Goal: Task Accomplishment & Management: Use online tool/utility

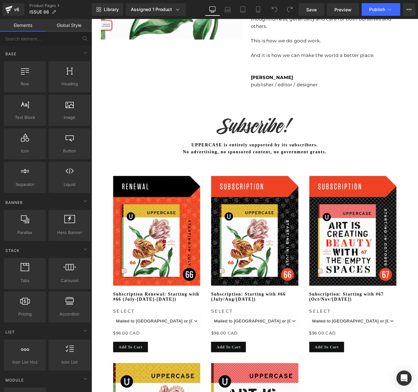
scroll to position [583, 0]
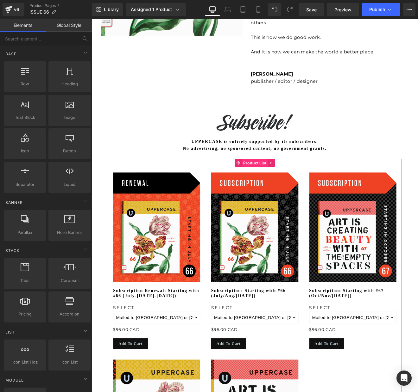
click at [275, 188] on span "Product List" at bounding box center [283, 188] width 31 height 9
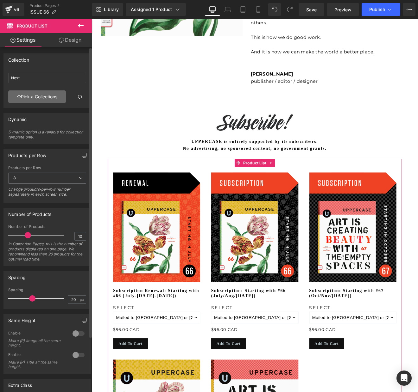
click at [35, 97] on link "Pick a Collections" at bounding box center [37, 97] width 58 height 13
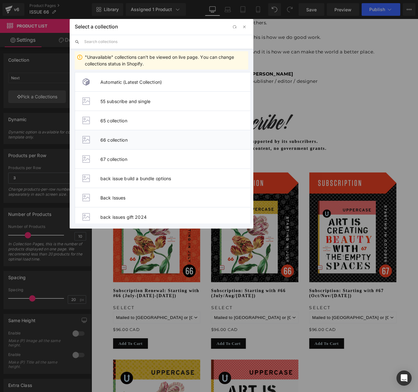
click at [116, 139] on span "66 collection" at bounding box center [175, 139] width 150 height 5
type input "66 collection"
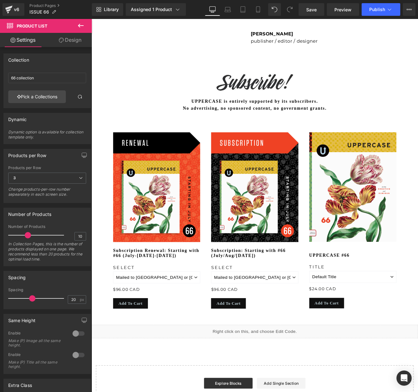
scroll to position [558, 0]
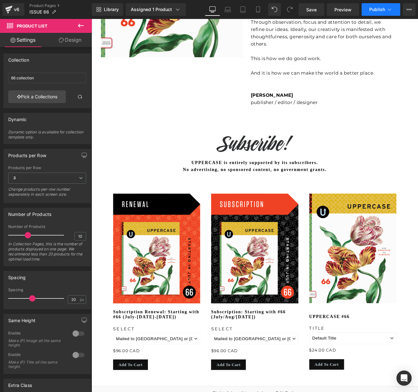
click at [374, 8] on span "Publish" at bounding box center [377, 9] width 16 height 5
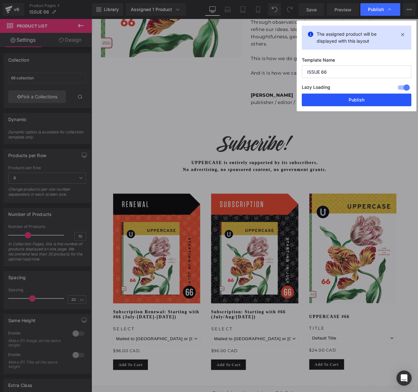
click at [353, 98] on button "Publish" at bounding box center [357, 100] width 110 height 13
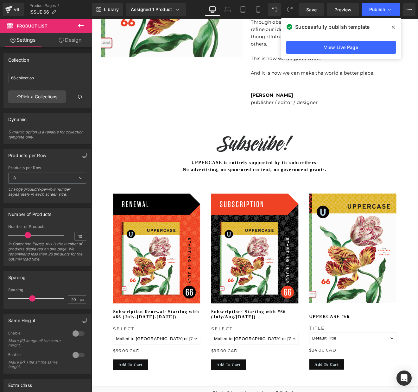
click at [394, 26] on icon at bounding box center [393, 27] width 3 height 5
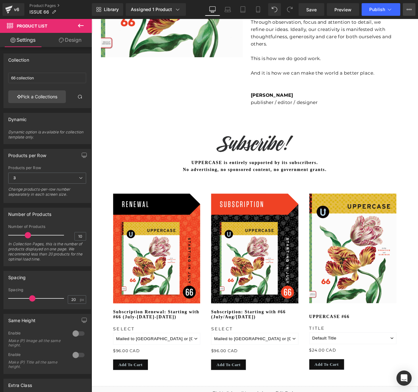
click at [408, 9] on icon at bounding box center [408, 9] width 5 height 5
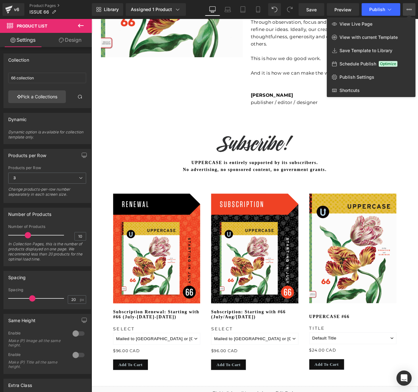
click at [392, 141] on div at bounding box center [254, 206] width 326 height 374
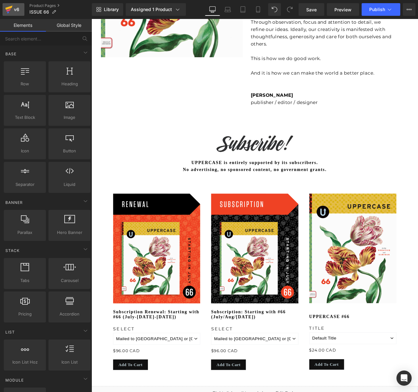
click at [12, 9] on icon at bounding box center [9, 10] width 8 height 16
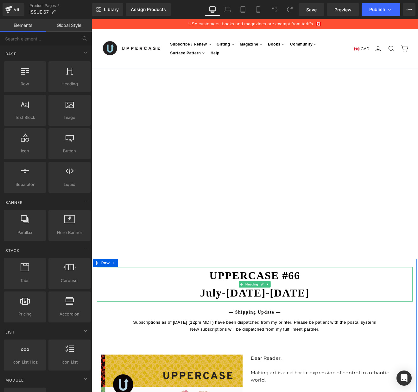
click at [335, 319] on h1 "UPPERCASE #66 July-August-September 2025" at bounding box center [283, 331] width 370 height 41
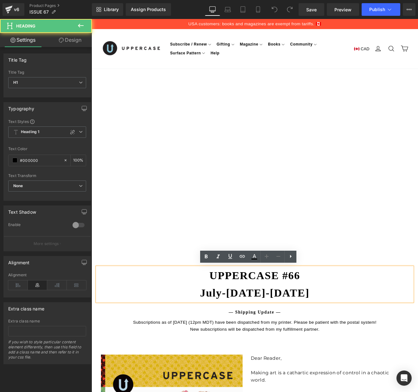
click at [335, 319] on h1 "UPPERCASE #66 July-August-September 2025" at bounding box center [283, 331] width 370 height 41
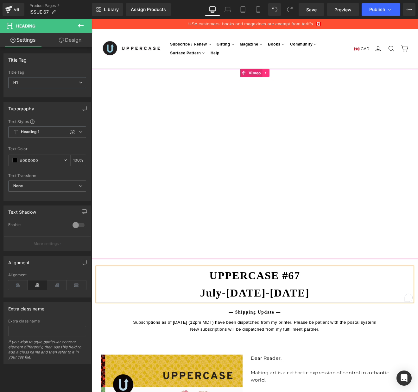
click at [297, 81] on icon at bounding box center [296, 82] width 4 height 5
click at [299, 81] on icon at bounding box center [300, 82] width 4 height 4
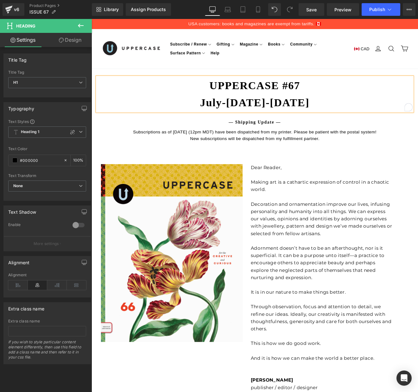
drag, startPoint x: 190, startPoint y: 116, endPoint x: 339, endPoint y: 114, distance: 149.4
click at [339, 114] on h1 "UPPERCASE #67 July-August-September 2025" at bounding box center [283, 107] width 370 height 41
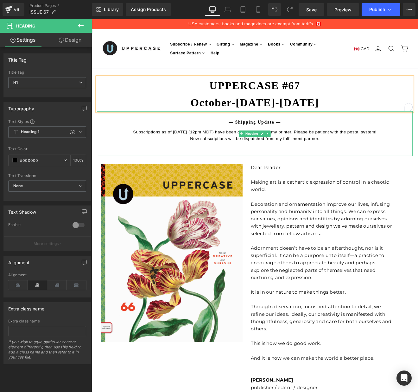
drag, startPoint x: 177, startPoint y: 154, endPoint x: 181, endPoint y: 149, distance: 6.0
click at [177, 154] on div "Subscriptions as of June 11 (12pm MDT) have been dispatched from my printer. Pl…" at bounding box center [283, 156] width 370 height 16
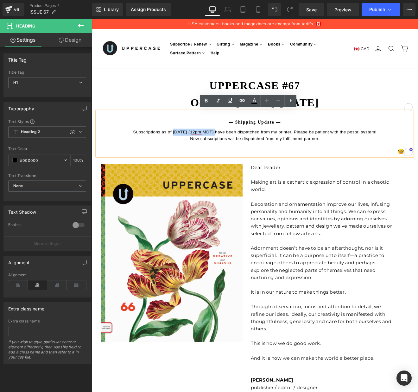
drag, startPoint x: 186, startPoint y: 150, endPoint x: 236, endPoint y: 149, distance: 49.4
click at [236, 149] on div "Subscriptions as of June 11 (12pm MDT) have been dispatched from my printer. Pl…" at bounding box center [283, 156] width 370 height 16
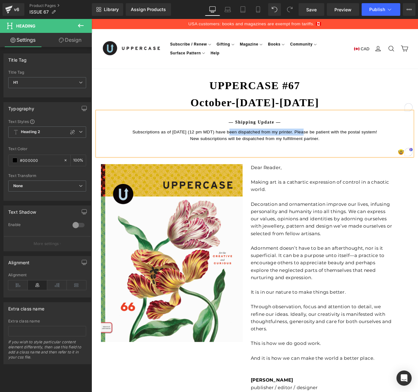
drag, startPoint x: 245, startPoint y: 151, endPoint x: 335, endPoint y: 150, distance: 89.3
click at [335, 150] on div "Subscriptions as of September 10 (12 pm MDT) have been dispatched from my print…" at bounding box center [283, 156] width 370 height 16
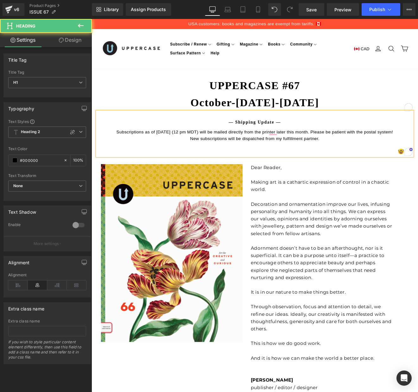
click at [418, 150] on div "Subscriptions as of September 10 (12 pm MDT) will be mailed directly from the p…" at bounding box center [283, 156] width 370 height 16
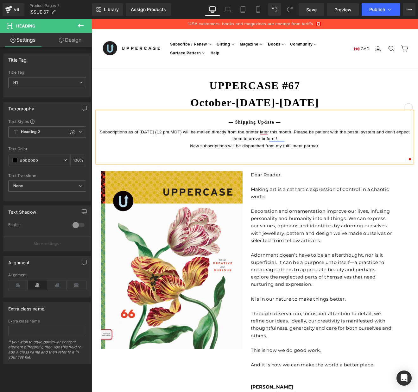
scroll to position [2, 0]
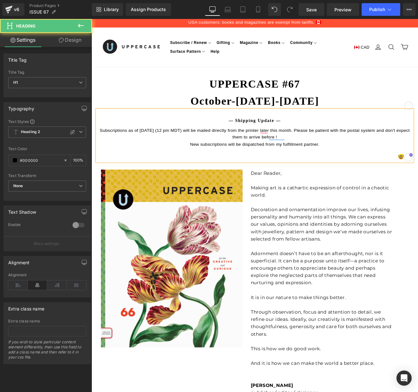
drag, startPoint x: 441, startPoint y: 148, endPoint x: 438, endPoint y: 154, distance: 6.7
click at [418, 154] on div "Subscriptions as of September 10 (12 pm MDT) will be mailed directly from the p…" at bounding box center [283, 158] width 370 height 24
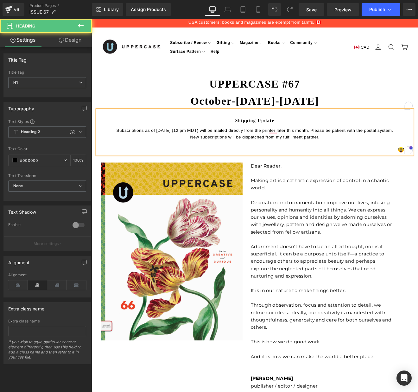
drag, startPoint x: 456, startPoint y: 148, endPoint x: 357, endPoint y: 148, distance: 98.4
click at [357, 148] on div "Subscriptions as of September 10 (12 pm MDT) will be mailed directly from the p…" at bounding box center [283, 154] width 370 height 16
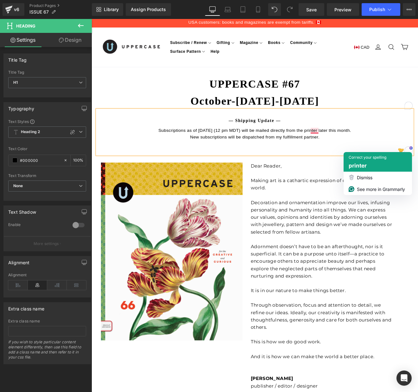
click at [354, 165] on span "printer" at bounding box center [358, 166] width 18 height 6
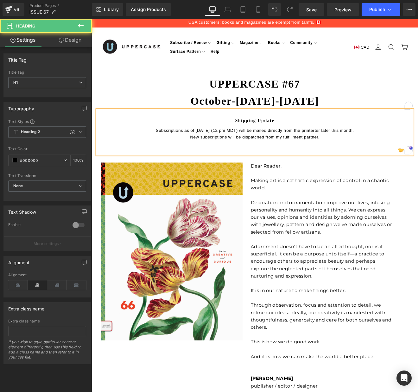
click at [367, 148] on div "Subscriptions as of September 10 (12 pm MDT) will be mailed directly from the p…" at bounding box center [283, 154] width 370 height 16
click at [358, 156] on div "Subscriptions as of September 10 (12 pm MDT) will be mailed directly from the p…" at bounding box center [283, 154] width 370 height 16
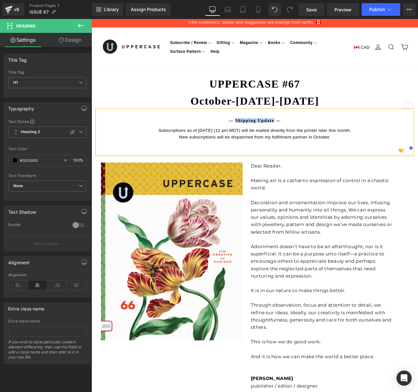
drag, startPoint x: 308, startPoint y: 137, endPoint x: 259, endPoint y: 137, distance: 49.1
click at [259, 137] on h1 "— Shipping Update —" at bounding box center [283, 141] width 370 height 10
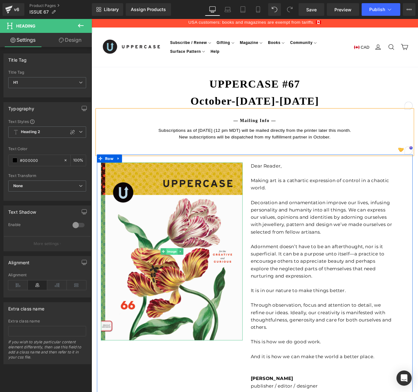
click at [188, 291] on span "Image" at bounding box center [186, 292] width 14 height 8
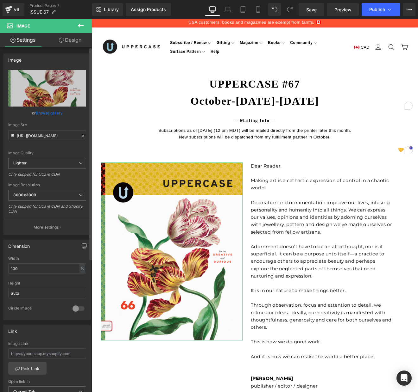
click at [56, 115] on link "Browse gallery" at bounding box center [49, 113] width 27 height 11
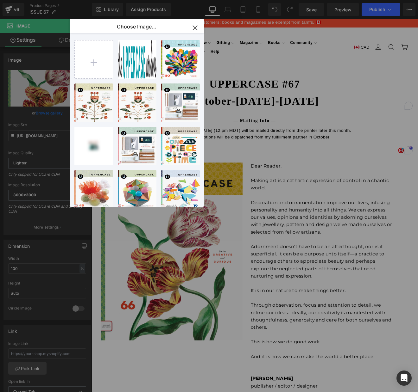
click at [195, 28] on icon "button" at bounding box center [195, 28] width 4 height 4
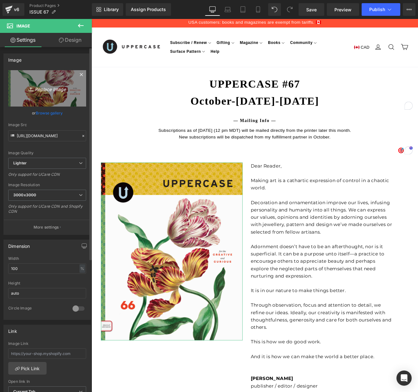
click at [53, 89] on icon "Replace Image" at bounding box center [47, 89] width 51 height 8
type input "C:\fakepath\COVER 67 front web.jpg"
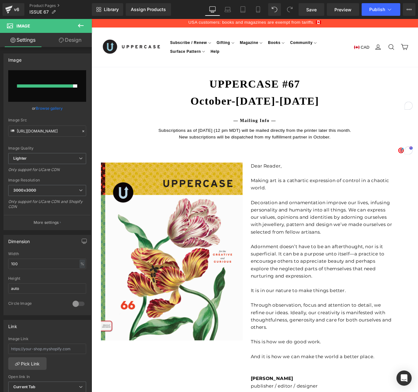
click at [328, 349] on p at bounding box center [361, 346] width 166 height 9
drag, startPoint x: 328, startPoint y: 349, endPoint x: 321, endPoint y: 319, distance: 31.4
click at [328, 349] on p at bounding box center [361, 346] width 166 height 9
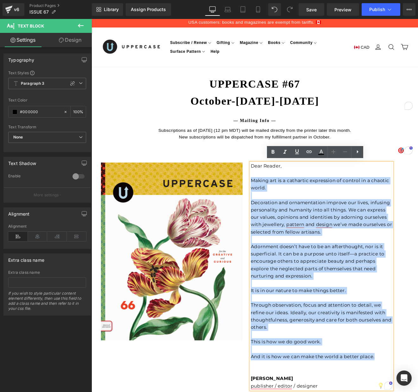
drag, startPoint x: 279, startPoint y: 208, endPoint x: 427, endPoint y: 414, distance: 253.6
click at [418, 392] on div "Dear Reader, Making art is a cathartic expression of control in a chaotic world…" at bounding box center [361, 321] width 166 height 267
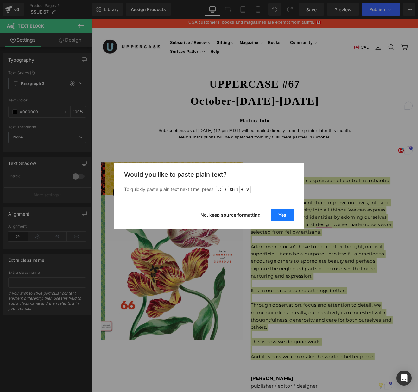
click at [280, 217] on button "Yes" at bounding box center [282, 215] width 23 height 13
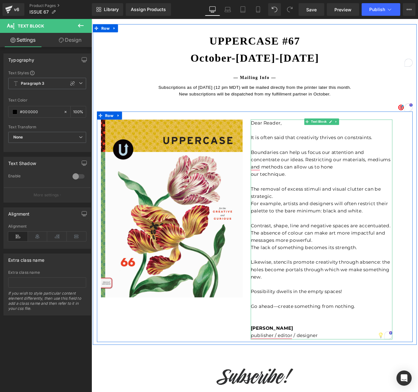
scroll to position [65, 0]
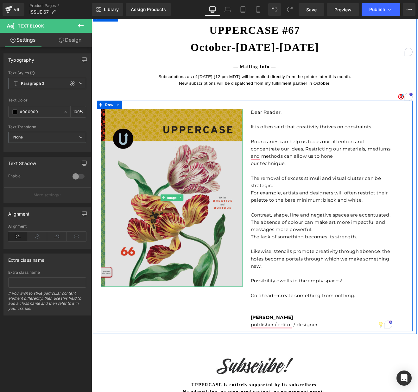
click at [174, 171] on img at bounding box center [186, 229] width 166 height 209
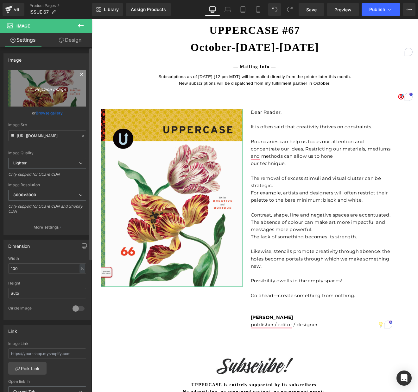
click at [48, 89] on icon "Replace Image" at bounding box center [47, 89] width 51 height 8
type input "C:\fakepath\COVER 67 front web.jpg"
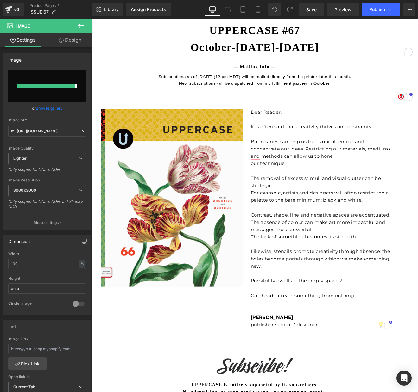
type input "https://ucarecdn.com/c7dbb104-d390-49b2-a283-161ca8ca02da/-/format/auto/-/previ…"
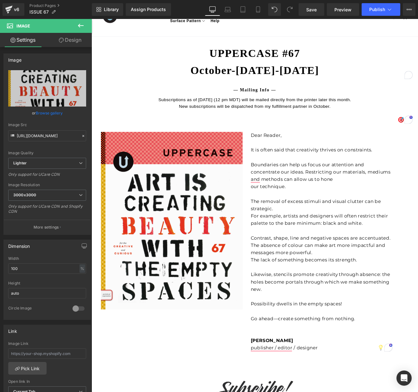
scroll to position [0, 0]
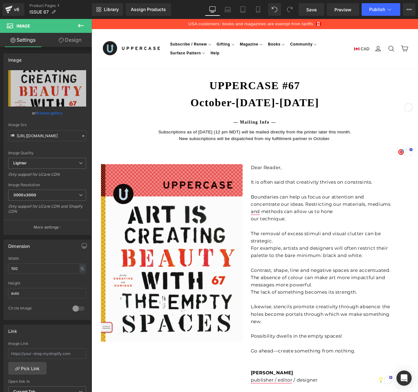
click at [80, 25] on icon at bounding box center [81, 26] width 6 height 4
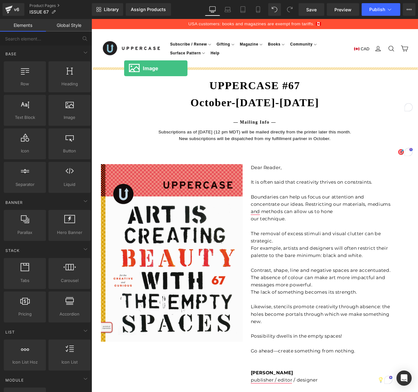
drag, startPoint x: 158, startPoint y: 126, endPoint x: 130, endPoint y: 77, distance: 56.8
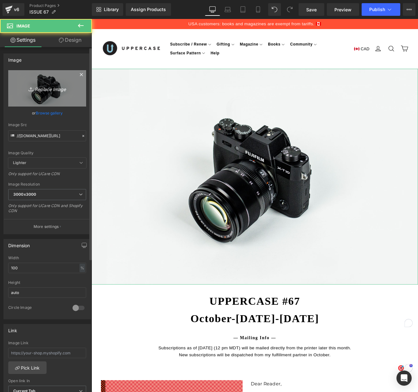
click at [53, 88] on icon "Replace Image" at bounding box center [47, 89] width 51 height 8
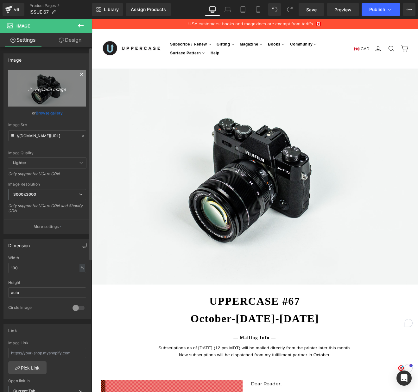
type input "C:\fakepath\cover in progress on the desk newsletter.jpg"
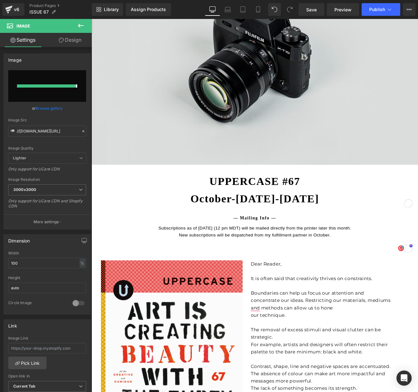
type input "https://ucarecdn.com/9ecca63c-e544-4509-994b-f0c066d2e0ba/-/format/auto/-/previ…"
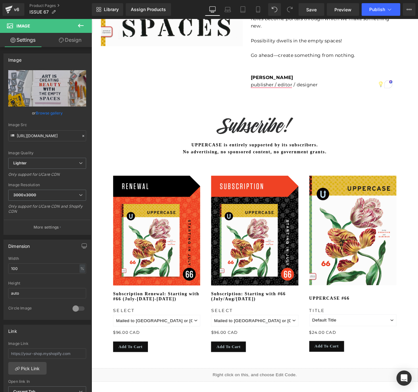
scroll to position [641, 0]
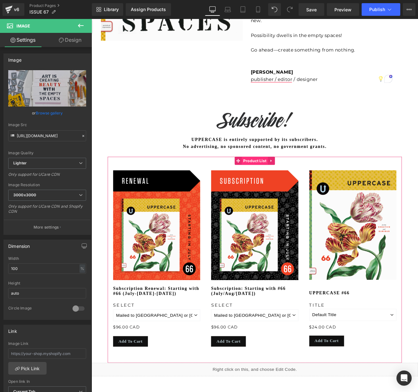
click at [277, 186] on span "Product List" at bounding box center [283, 185] width 31 height 9
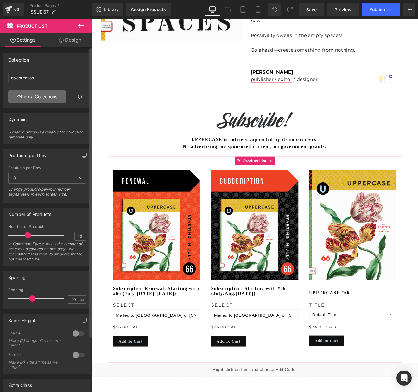
click at [35, 95] on link "Pick a Collections" at bounding box center [37, 97] width 58 height 13
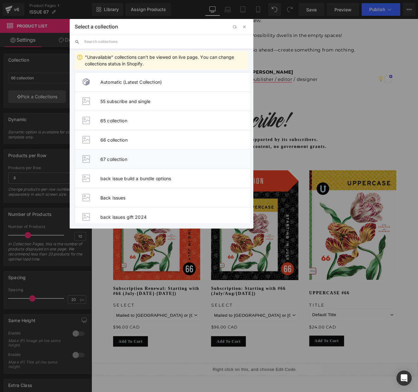
click at [112, 158] on span "67 collection" at bounding box center [175, 159] width 150 height 5
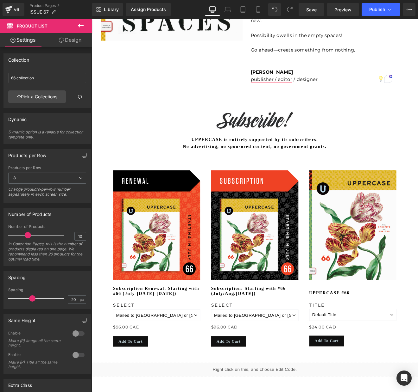
type input "67 collection"
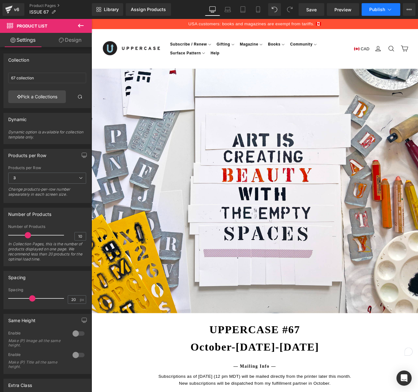
click at [378, 9] on span "Publish" at bounding box center [377, 9] width 16 height 5
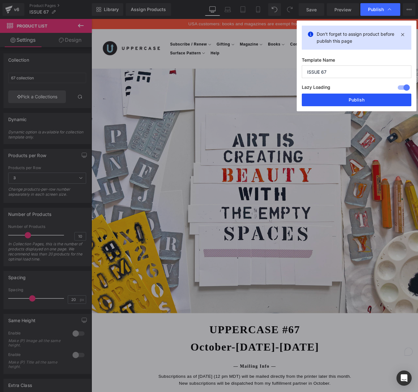
click at [363, 100] on button "Publish" at bounding box center [357, 100] width 110 height 13
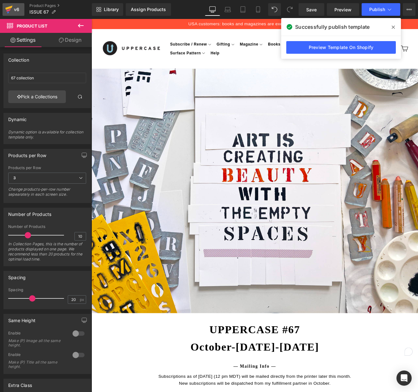
click at [11, 11] on icon at bounding box center [9, 10] width 8 height 16
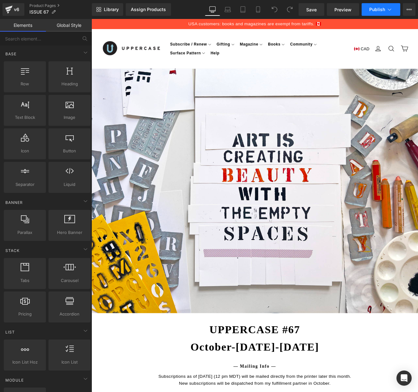
click at [389, 8] on icon at bounding box center [389, 9] width 6 height 6
click at [10, 9] on icon at bounding box center [8, 10] width 4 height 3
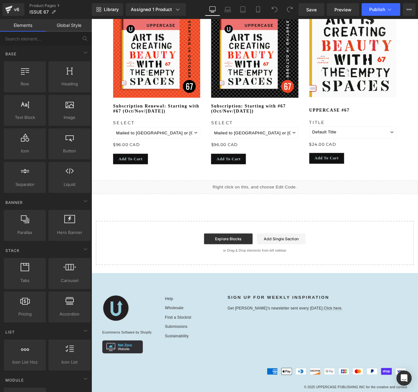
scroll to position [864, 0]
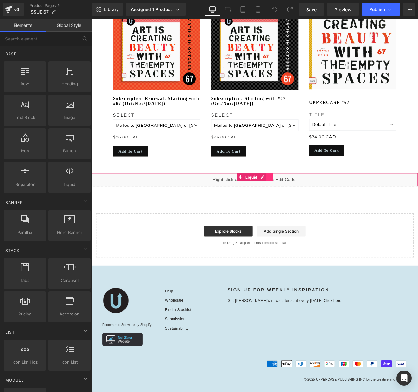
click at [300, 204] on icon at bounding box center [300, 205] width 4 height 5
click at [304, 204] on icon at bounding box center [304, 205] width 4 height 5
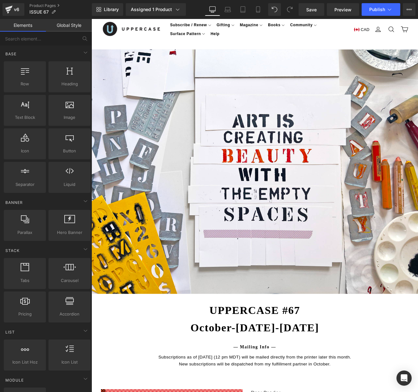
scroll to position [24, 0]
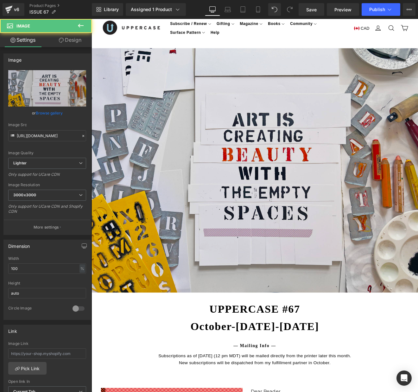
click at [298, 195] on img at bounding box center [282, 196] width 383 height 287
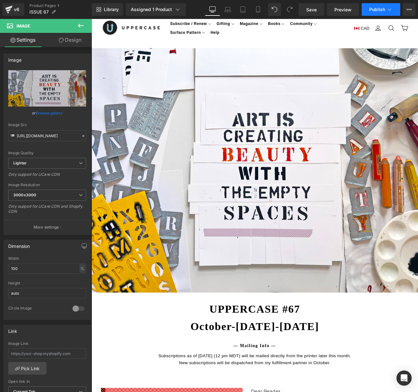
click at [393, 9] on button "Publish" at bounding box center [380, 9] width 39 height 13
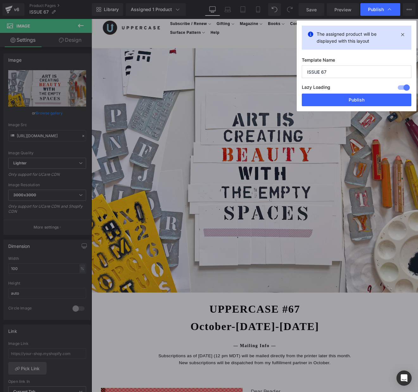
click at [401, 87] on div at bounding box center [403, 88] width 15 height 10
click at [367, 100] on button "Publish" at bounding box center [357, 100] width 110 height 13
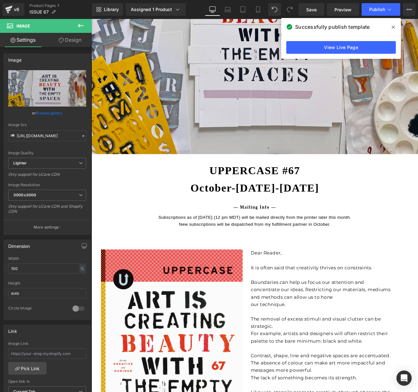
scroll to position [239, 0]
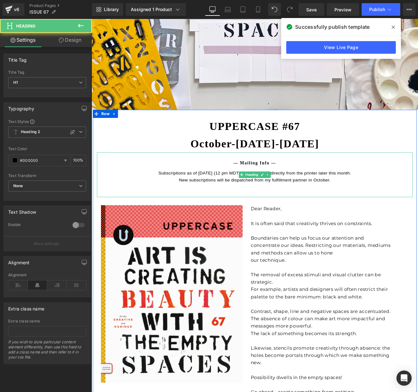
click at [236, 208] on div "Subscriptions as of September 10 (12 pm MDT) will be mailed directly from the p…" at bounding box center [283, 204] width 370 height 16
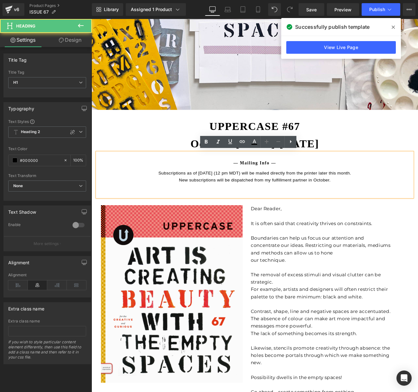
click at [236, 206] on div "Subscriptions as of September 10 (12 pm MDT) will be mailed directly from the p…" at bounding box center [283, 204] width 370 height 16
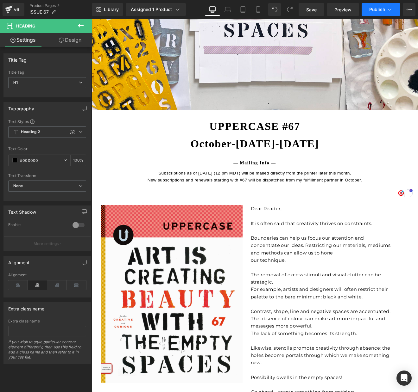
click at [371, 9] on span "Publish" at bounding box center [377, 9] width 16 height 5
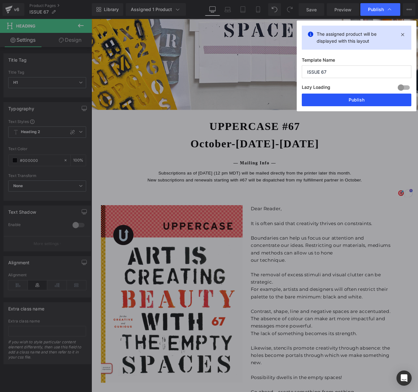
click at [360, 98] on button "Publish" at bounding box center [357, 100] width 110 height 13
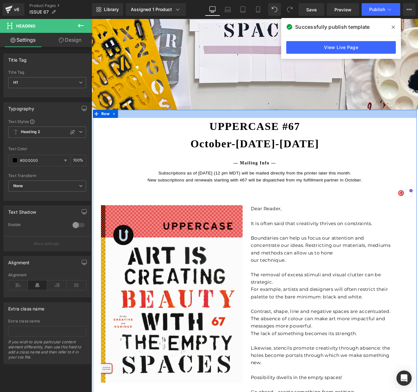
scroll to position [0, 0]
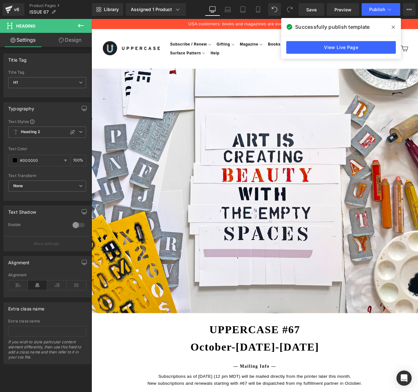
drag, startPoint x: 393, startPoint y: 27, endPoint x: 333, endPoint y: 11, distance: 62.9
click at [393, 27] on icon at bounding box center [393, 27] width 3 height 3
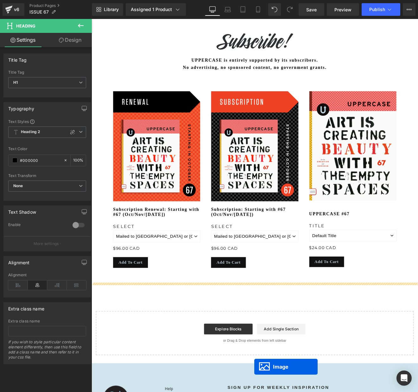
scroll to position [475, 0]
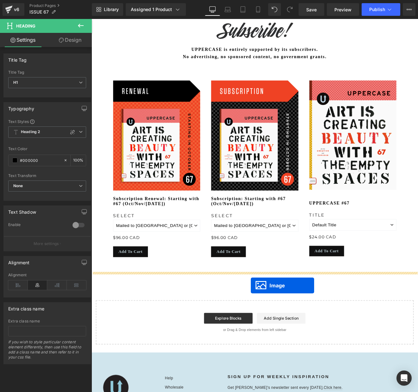
drag, startPoint x: 273, startPoint y: 218, endPoint x: 278, endPoint y: 332, distance: 113.8
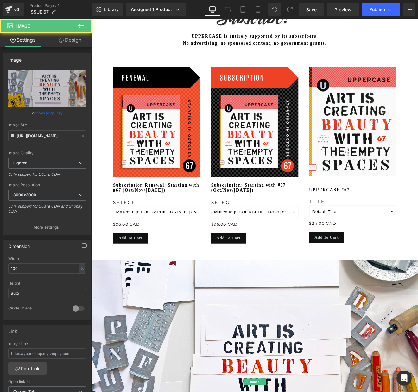
scroll to position [459, 0]
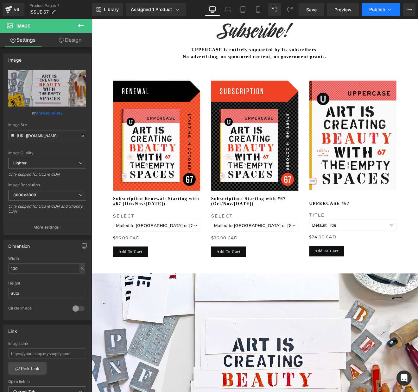
click at [375, 8] on span "Publish" at bounding box center [377, 9] width 16 height 5
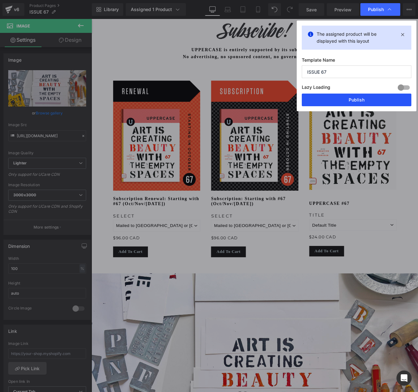
click at [373, 98] on button "Publish" at bounding box center [357, 100] width 110 height 13
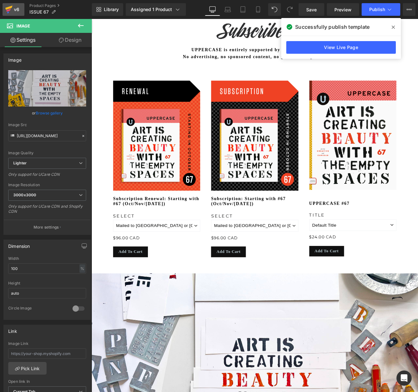
click at [9, 9] on icon at bounding box center [9, 10] width 8 height 16
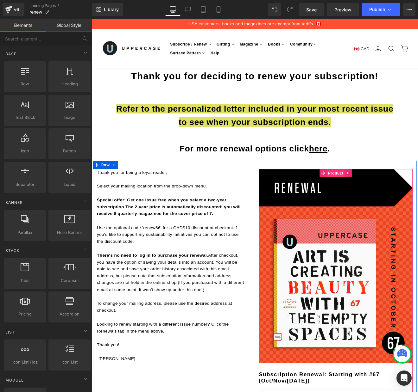
click at [379, 199] on span "Product" at bounding box center [377, 199] width 21 height 9
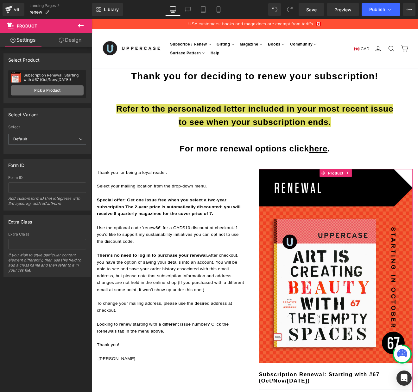
click at [44, 90] on link "Pick a Product" at bounding box center [47, 90] width 73 height 10
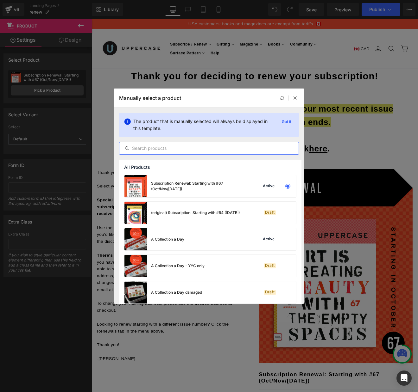
click at [159, 148] on input "text" at bounding box center [208, 149] width 179 height 8
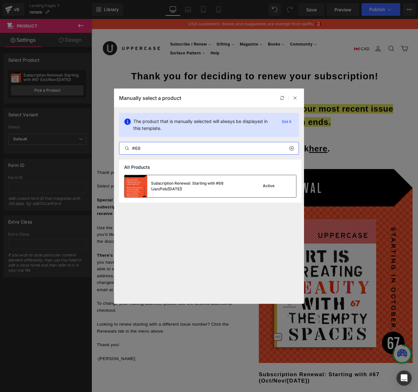
type input "#68"
click at [189, 185] on div "Subscription Renewal: Starting with #68 (Jan/Feb/Mar 2026)" at bounding box center [198, 186] width 95 height 11
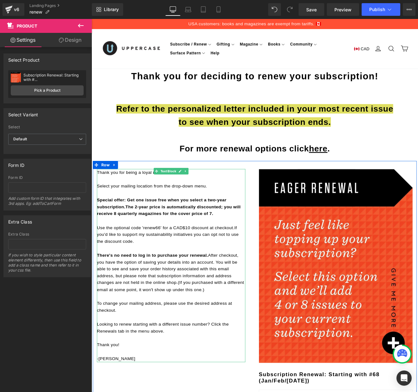
drag, startPoint x: 171, startPoint y: 263, endPoint x: 175, endPoint y: 264, distance: 3.8
click at [171, 263] on p "Use the optional code 'renew66' for a CAD$10 discount at checkout. If you'd lik…" at bounding box center [185, 272] width 174 height 24
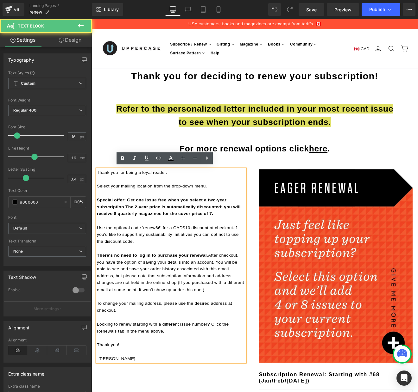
click at [171, 261] on p "Use the optional code 'renew66' for a CAD$10 discount at checkout. If you'd lik…" at bounding box center [185, 272] width 174 height 24
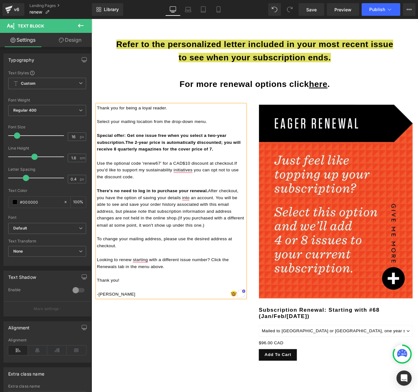
scroll to position [44, 0]
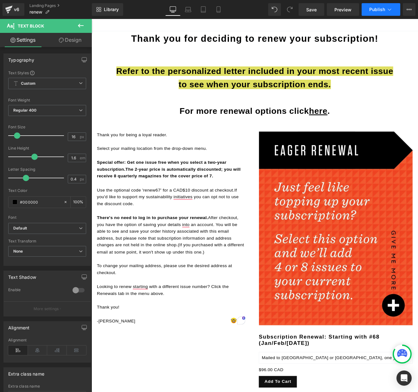
click at [375, 9] on span "Publish" at bounding box center [377, 9] width 16 height 5
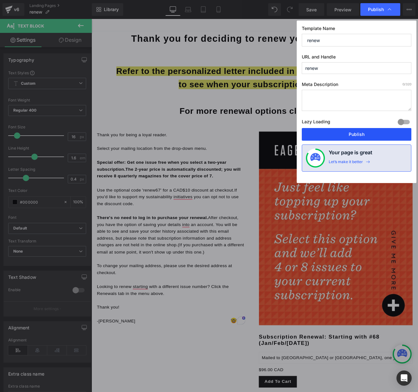
click at [360, 135] on button "Publish" at bounding box center [357, 134] width 110 height 13
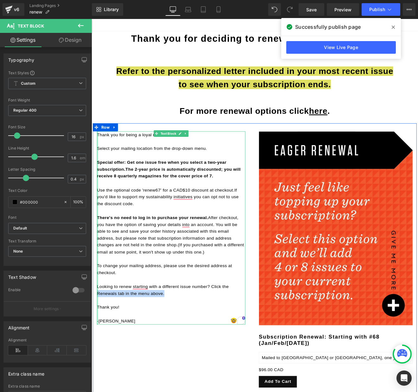
drag, startPoint x: 163, startPoint y: 340, endPoint x: 114, endPoint y: 339, distance: 48.4
click at [98, 340] on div "Thank you for being a loyal reader. Select your mailing location from the drop-…" at bounding box center [185, 264] width 174 height 227
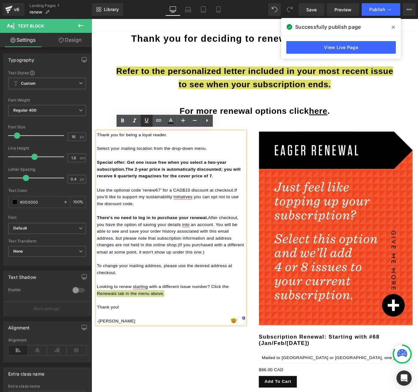
click at [148, 122] on icon at bounding box center [147, 121] width 8 height 8
click at [158, 121] on icon at bounding box center [158, 120] width 5 height 3
click at [152, 299] on input "text" at bounding box center [143, 302] width 97 height 16
paste input "https://uppercasemagazine.com/collections/renewals"
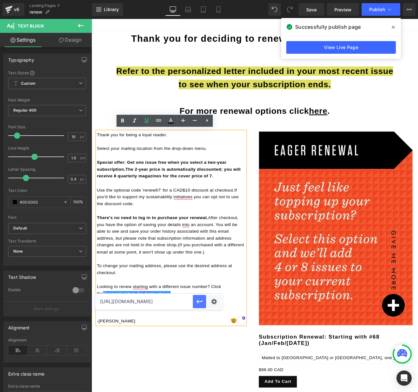
type input "https://uppercasemagazine.com/collections/renewals"
click at [198, 303] on icon "button" at bounding box center [200, 302] width 8 height 8
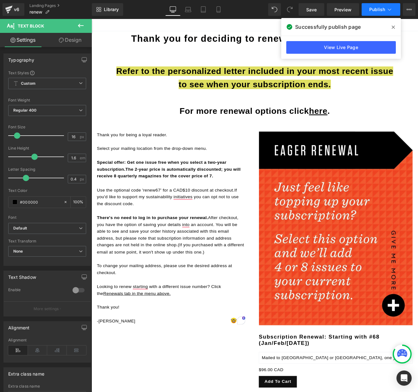
click at [374, 10] on span "Publish" at bounding box center [377, 9] width 16 height 5
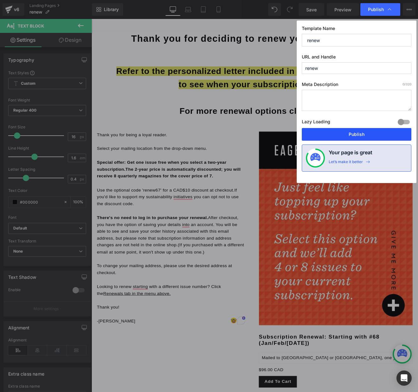
click at [355, 135] on button "Publish" at bounding box center [357, 134] width 110 height 13
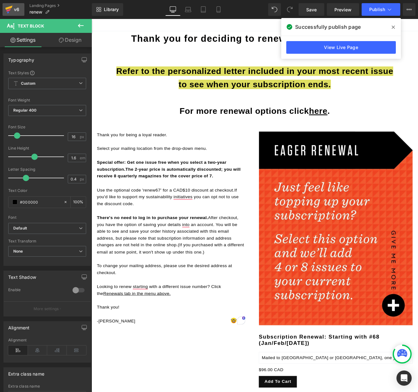
click at [12, 10] on icon at bounding box center [9, 10] width 8 height 16
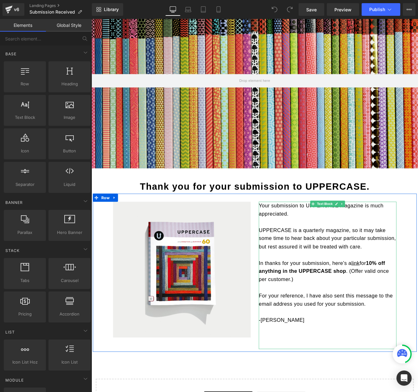
scroll to position [133, 0]
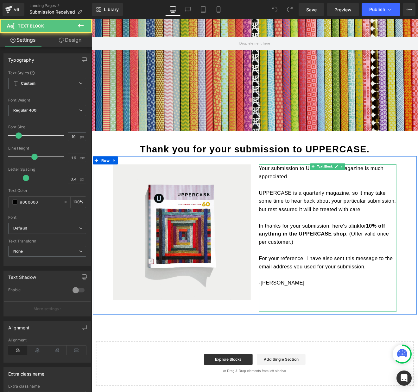
click at [418, 248] on p at bounding box center [368, 252] width 161 height 9
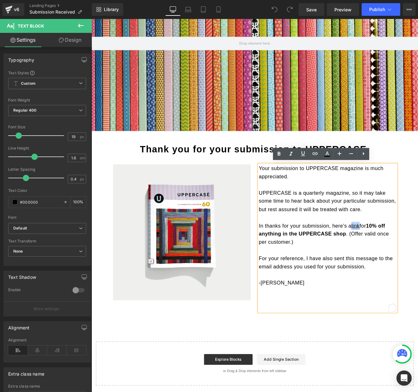
drag, startPoint x: 407, startPoint y: 261, endPoint x: 398, endPoint y: 261, distance: 8.9
click at [398, 261] on link "link" at bounding box center [400, 262] width 9 height 7
click at [371, 233] on span "Edit" at bounding box center [370, 232] width 7 height 5
click at [371, 233] on input "[URL][DOMAIN_NAME]" at bounding box center [364, 235] width 97 height 16
paste input "FJBKXKXQKM6Z"
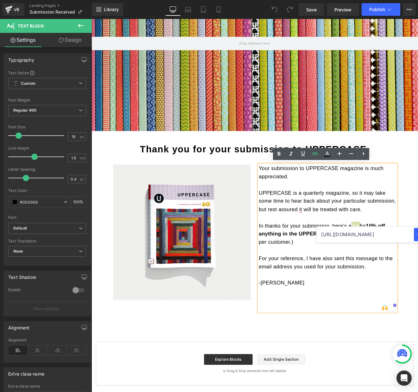
scroll to position [0, 79]
type input "[URL][DOMAIN_NAME]"
click at [416, 237] on button "button" at bounding box center [420, 234] width 13 height 13
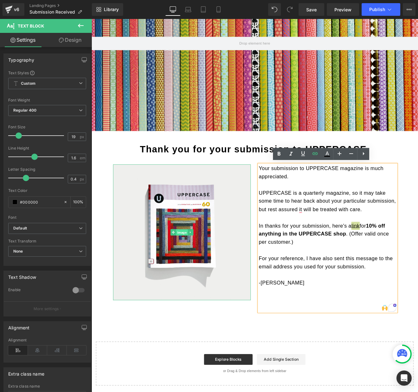
click at [196, 266] on span "Image" at bounding box center [198, 270] width 14 height 8
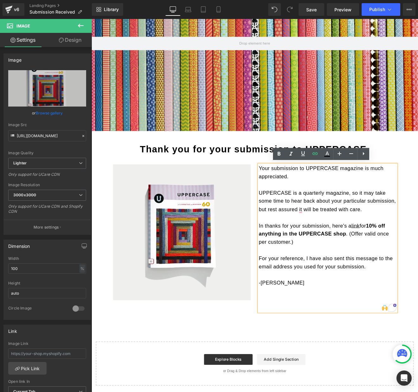
click at [233, 371] on div "Hero Banner Thank you for your submission to UPPERCASE. Heading Image Your subm…" at bounding box center [282, 197] width 383 height 505
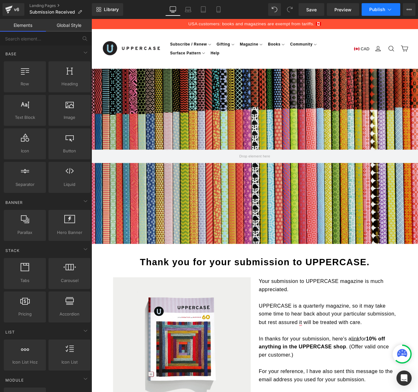
click at [375, 8] on span "Publish" at bounding box center [377, 9] width 16 height 5
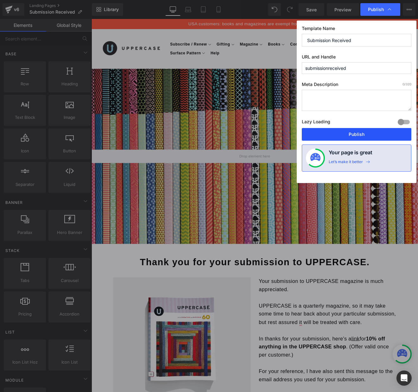
click at [354, 134] on button "Publish" at bounding box center [357, 134] width 110 height 13
